Goal: Task Accomplishment & Management: Manage account settings

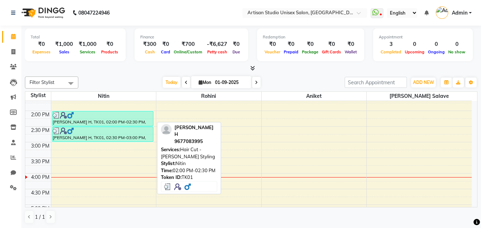
scroll to position [214, 0]
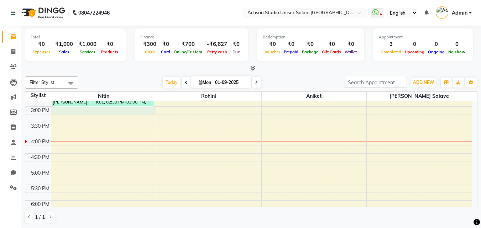
click at [62, 111] on div "8:00 AM 8:30 AM 9:00 AM 9:30 AM 10:00 AM 10:30 AM 11:00 AM 11:30 AM 12:00 PM 12…" at bounding box center [248, 106] width 447 height 438
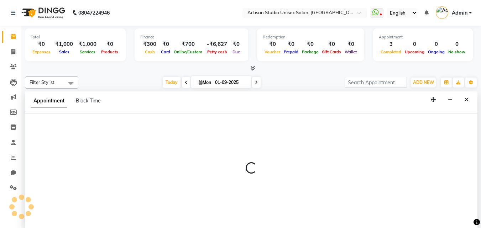
scroll to position [0, 0]
select select "31468"
select select "tentative"
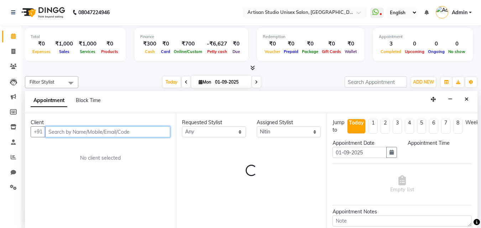
select select "900"
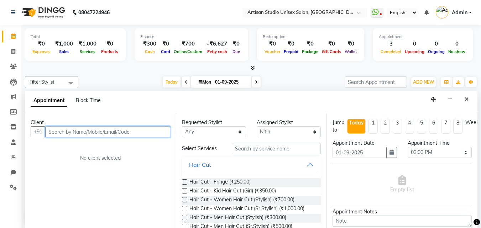
click at [80, 133] on input "text" at bounding box center [107, 131] width 125 height 11
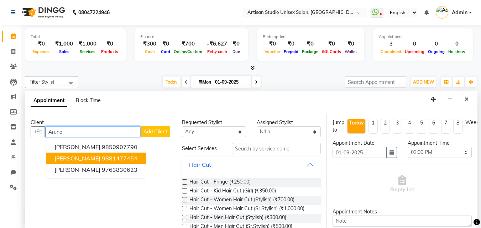
click at [102, 155] on ngb-highlight "9881477454" at bounding box center [120, 158] width 36 height 7
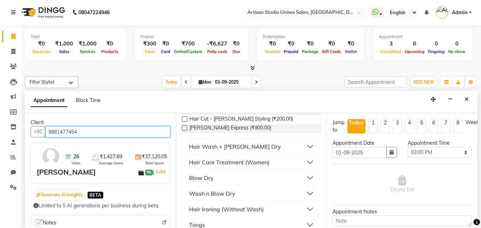
scroll to position [142, 0]
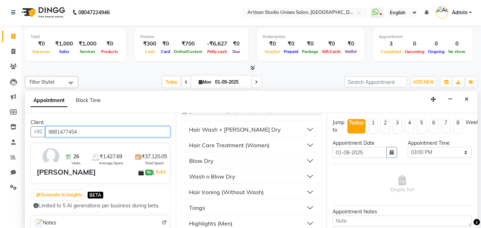
type input "9881477454"
click at [304, 175] on button "Wash n Blow Dry" at bounding box center [252, 176] width 134 height 13
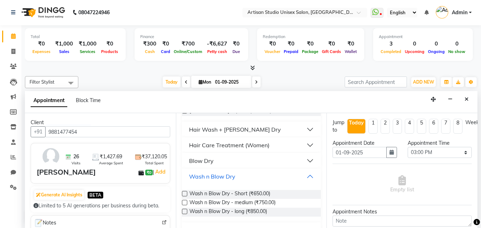
scroll to position [178, 0]
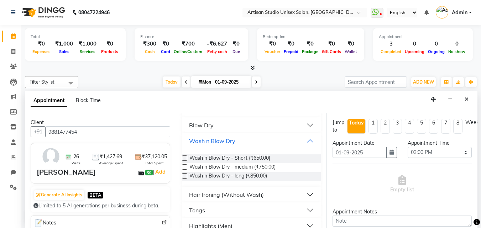
click at [183, 158] on label at bounding box center [184, 158] width 5 height 5
click at [183, 158] on input "checkbox" at bounding box center [184, 159] width 5 height 5
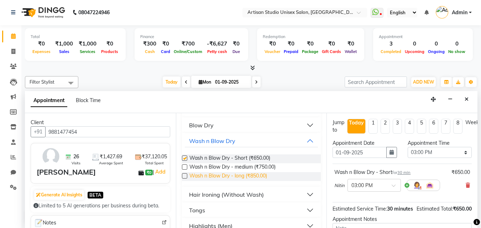
checkbox input "false"
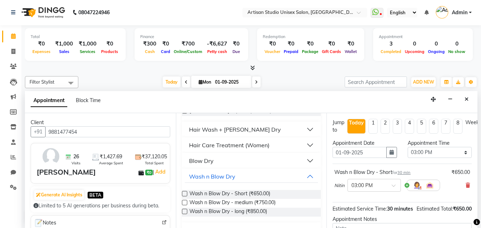
click at [303, 159] on button "Blow Dry" at bounding box center [252, 161] width 134 height 13
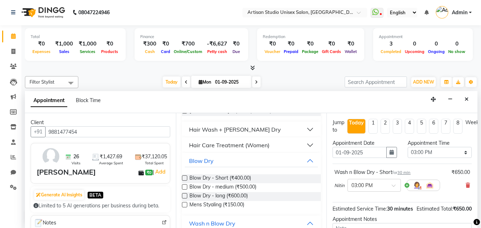
click at [185, 195] on label at bounding box center [184, 195] width 5 height 5
click at [185, 195] on input "checkbox" at bounding box center [184, 196] width 5 height 5
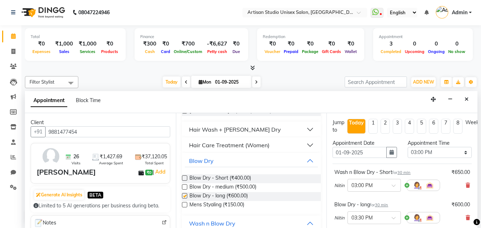
checkbox input "false"
click at [186, 186] on label at bounding box center [184, 186] width 5 height 5
click at [186, 186] on input "checkbox" at bounding box center [184, 188] width 5 height 5
checkbox input "false"
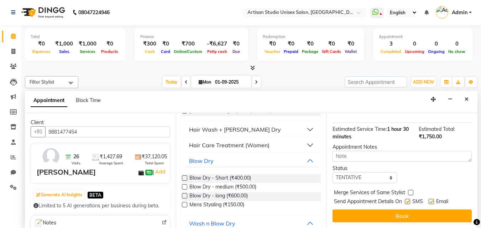
scroll to position [150, 0]
click at [407, 199] on label at bounding box center [407, 201] width 5 height 5
click at [407, 200] on input "checkbox" at bounding box center [407, 202] width 5 height 5
checkbox input "false"
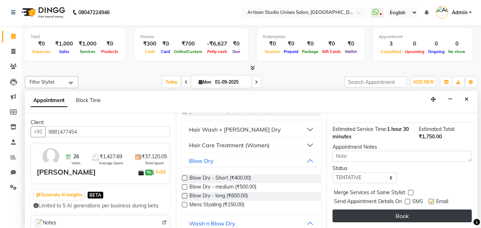
click at [411, 211] on button "Book" at bounding box center [402, 216] width 139 height 13
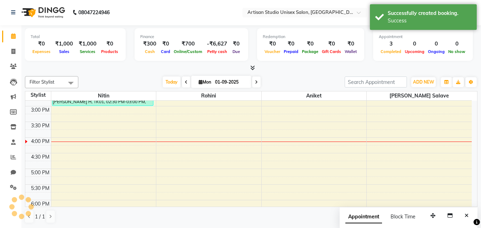
scroll to position [0, 0]
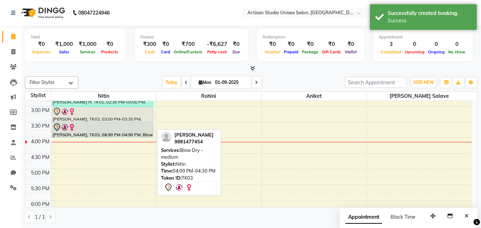
drag, startPoint x: 113, startPoint y: 149, endPoint x: 117, endPoint y: 132, distance: 17.5
click at [117, 132] on div "[PERSON_NAME] H, TK01, 02:00 PM-02:30 PM, Hair Cut - [PERSON_NAME] Styling [PER…" at bounding box center [103, 106] width 105 height 438
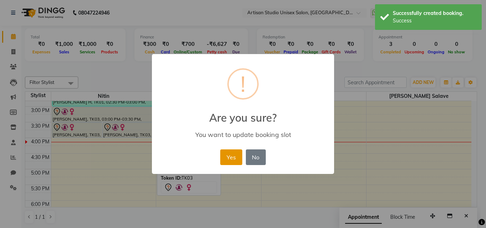
click at [234, 152] on button "Yes" at bounding box center [231, 158] width 22 height 16
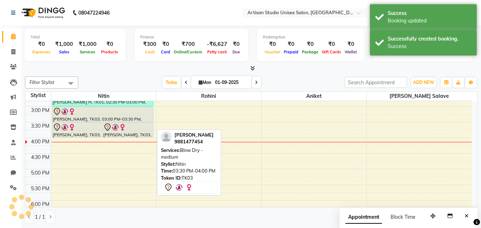
click at [127, 133] on div "[PERSON_NAME], TK03, 03:30 PM-04:00 PM, Blow Dry - medium" at bounding box center [128, 130] width 50 height 15
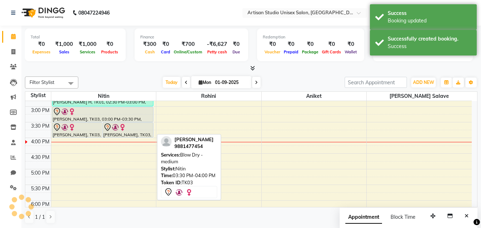
click at [126, 131] on img at bounding box center [122, 127] width 7 height 7
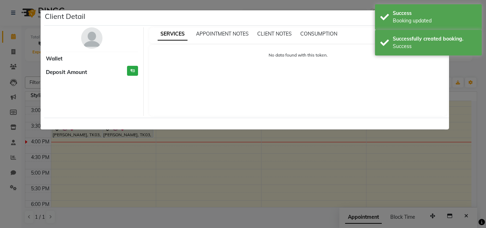
select select "7"
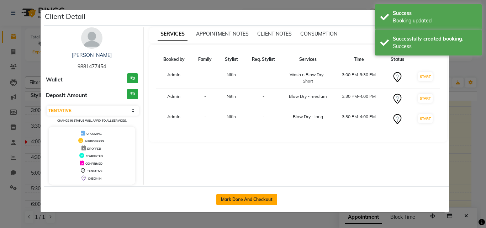
click at [241, 194] on div "Mark Done And Checkout" at bounding box center [246, 200] width 405 height 26
click at [241, 196] on button "Mark Done And Checkout" at bounding box center [247, 199] width 61 height 11
select select "service"
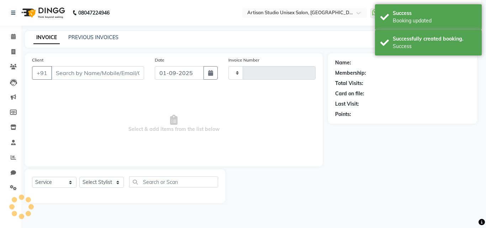
type input "1025"
select select "4913"
type input "9881477454"
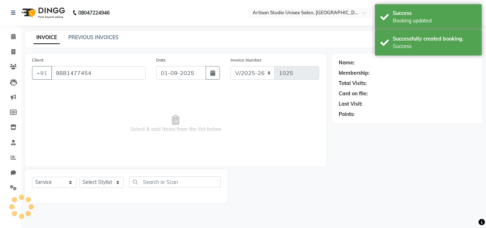
select select "31468"
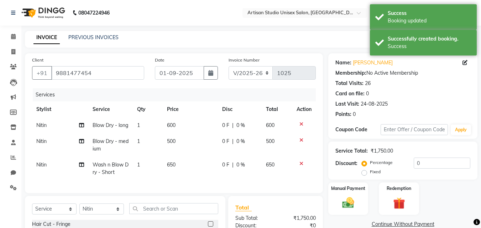
scroll to position [36, 0]
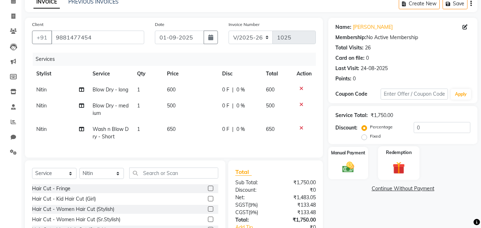
click at [400, 161] on img at bounding box center [399, 167] width 20 height 15
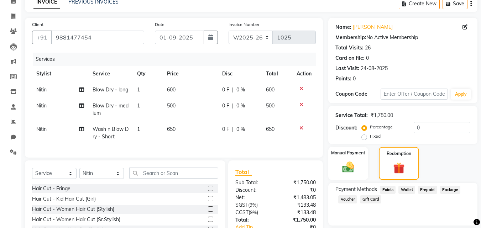
click at [410, 187] on span "Wallet" at bounding box center [406, 190] width 17 height 8
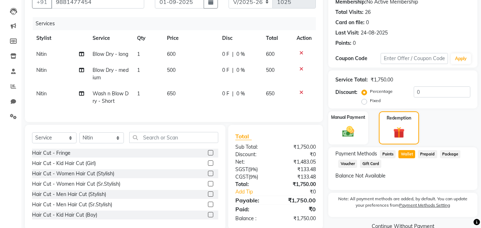
click at [428, 153] on span "Prepaid" at bounding box center [427, 154] width 19 height 8
click at [445, 152] on span "Package" at bounding box center [450, 154] width 21 height 8
click at [389, 155] on span "Points" at bounding box center [388, 154] width 16 height 8
click at [345, 132] on img at bounding box center [348, 132] width 20 height 14
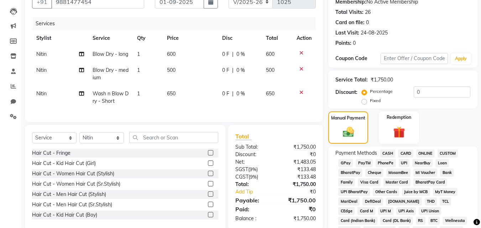
scroll to position [142, 0]
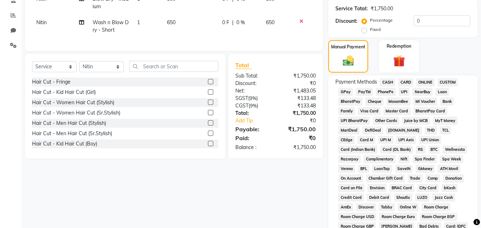
click at [391, 83] on span "CASH" at bounding box center [387, 82] width 15 height 8
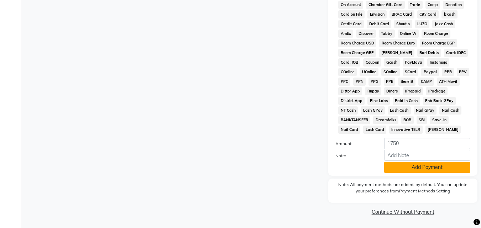
click at [416, 166] on button "Add Payment" at bounding box center [427, 167] width 86 height 11
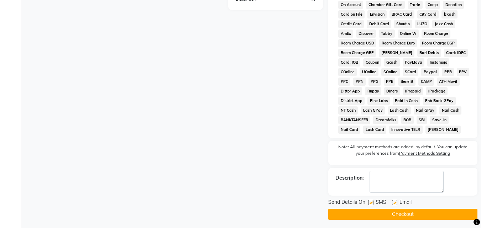
click at [370, 214] on button "Checkout" at bounding box center [402, 214] width 149 height 11
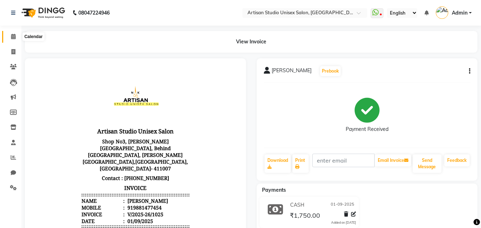
click at [14, 37] on icon at bounding box center [13, 36] width 5 height 5
